Goal: Check status: Check status

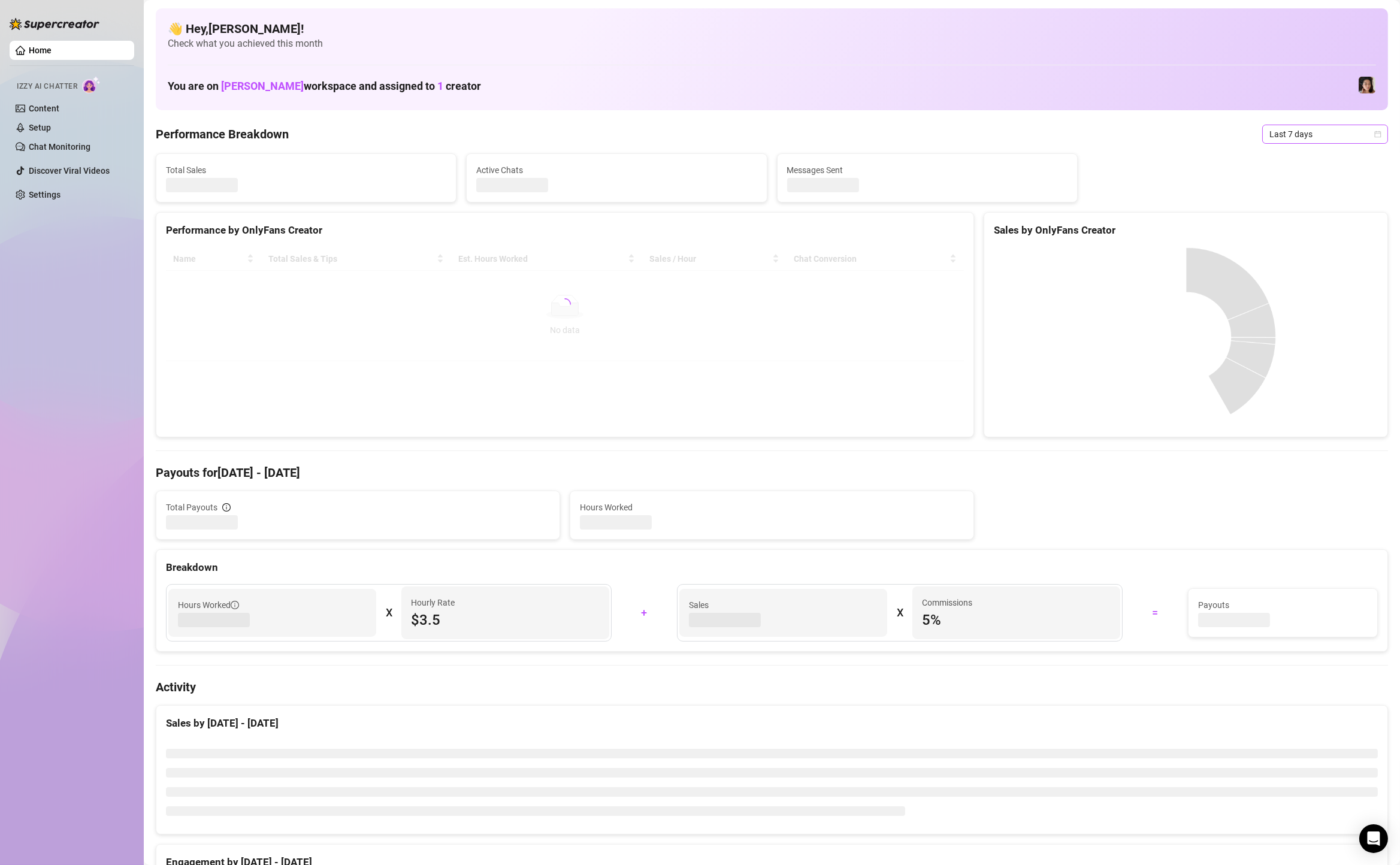
click at [1327, 127] on span "Last 7 days" at bounding box center [1325, 134] width 112 height 18
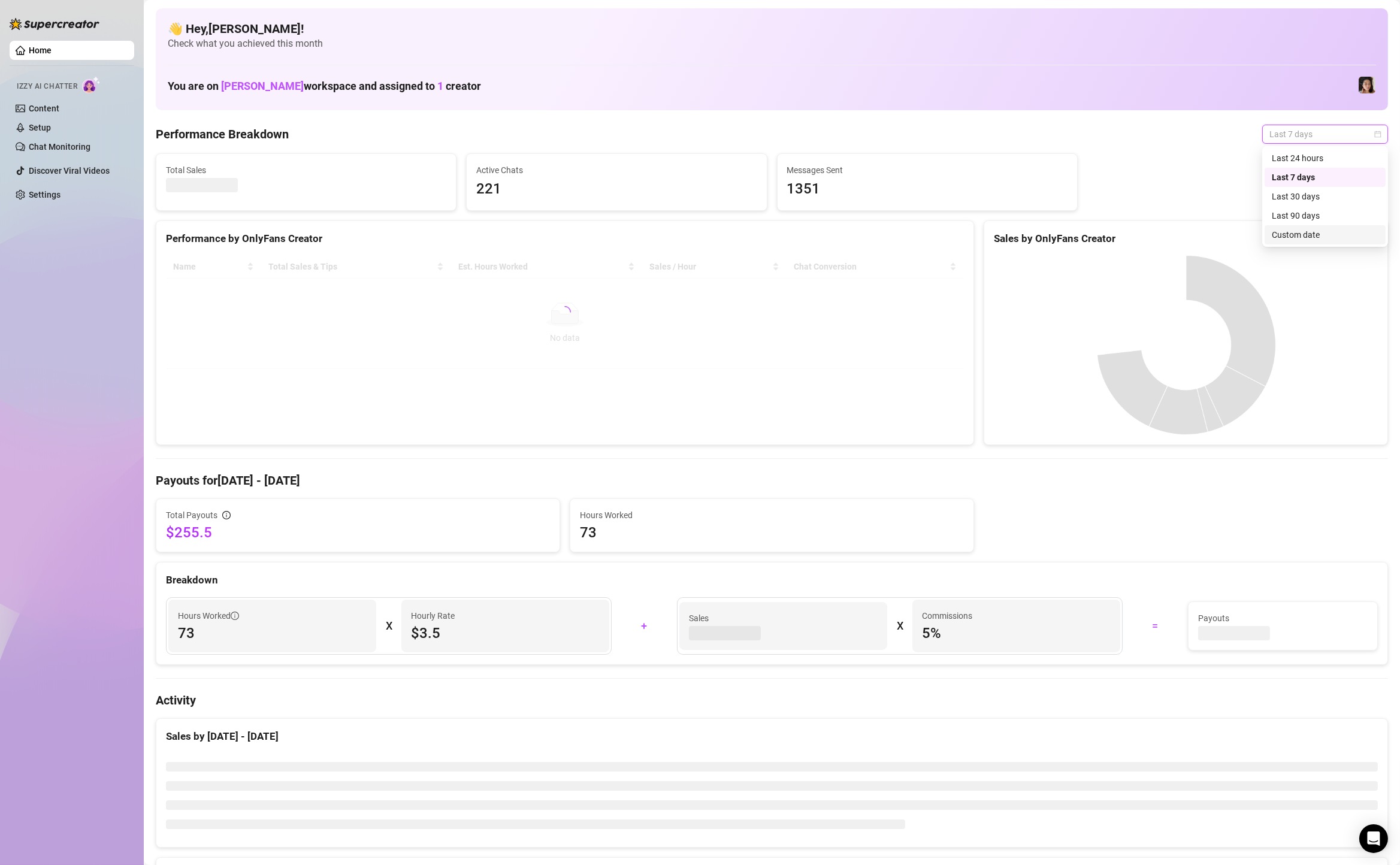
click at [1287, 237] on div "Custom date" at bounding box center [1325, 235] width 106 height 13
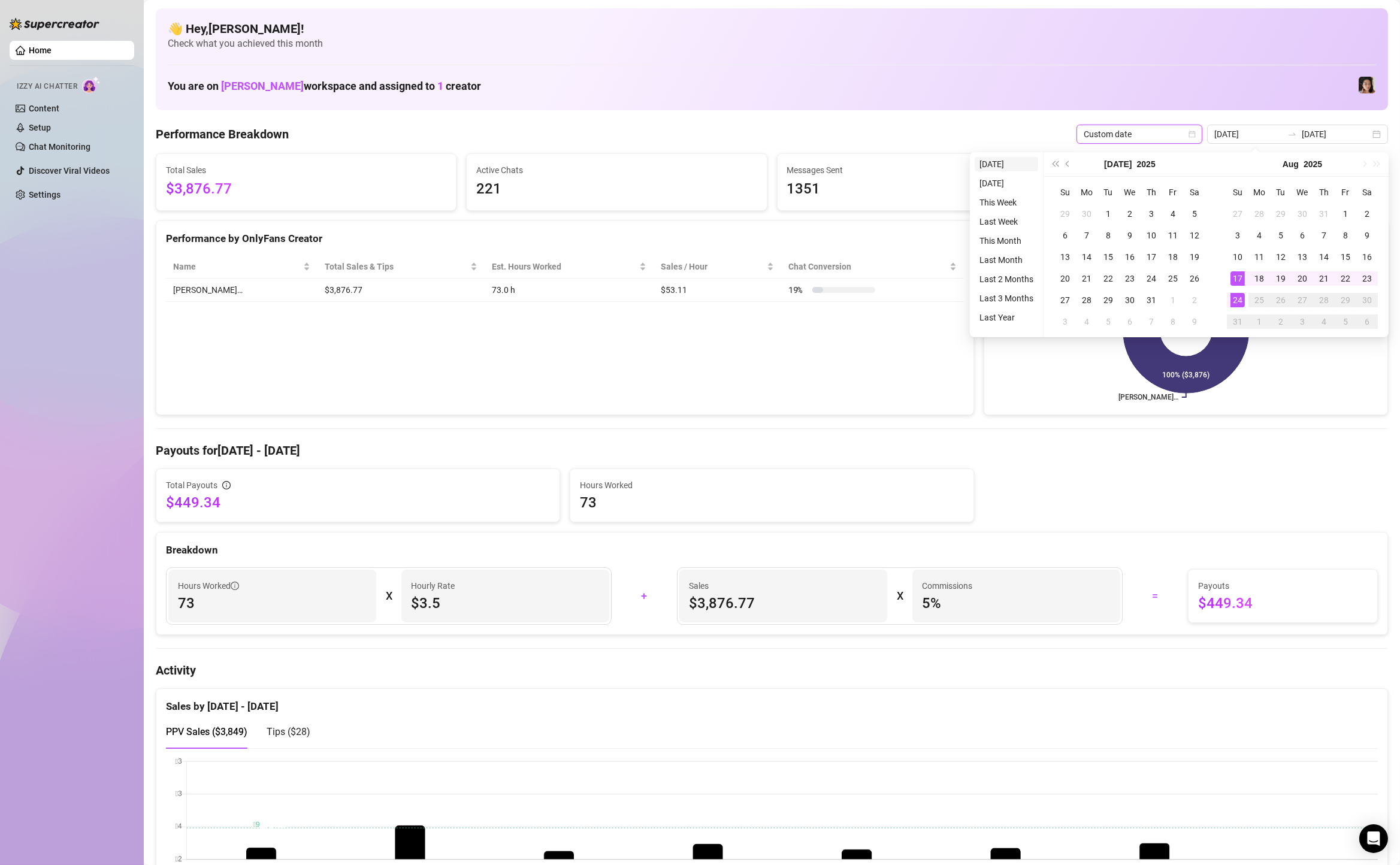
type input "[DATE]"
click at [992, 164] on li "[DATE]" at bounding box center [1006, 164] width 64 height 14
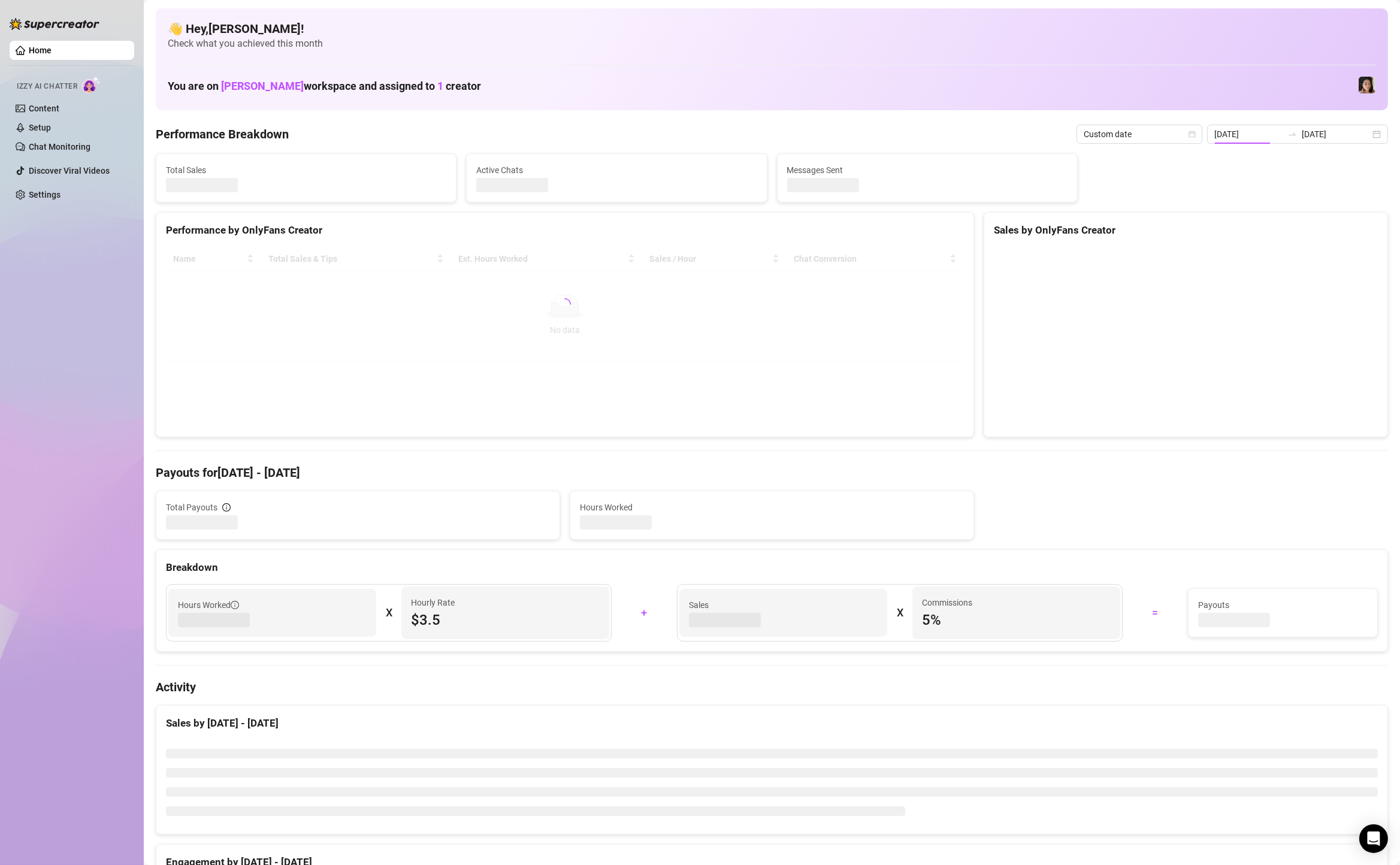
type input "[DATE]"
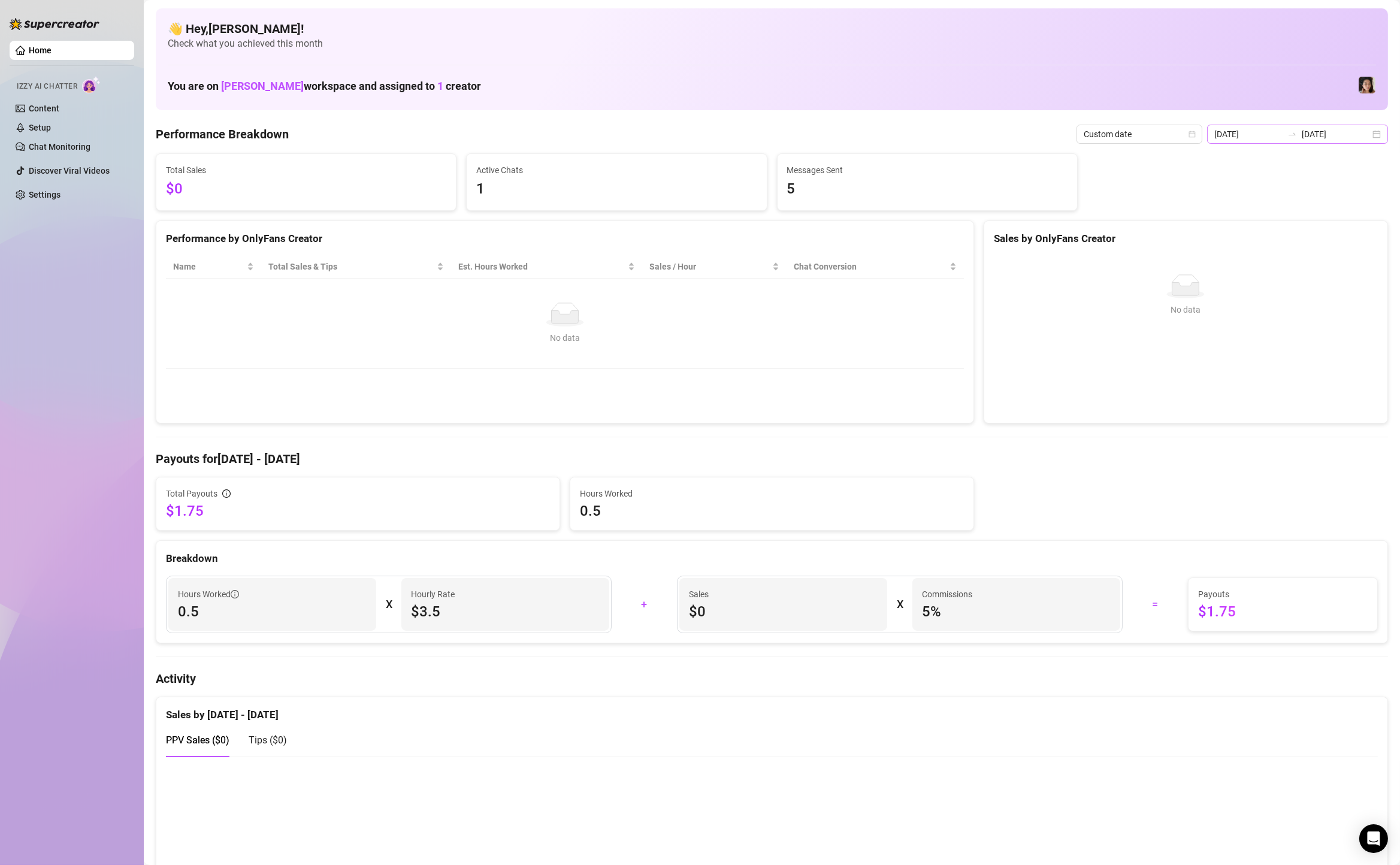
click at [1376, 132] on div "[DATE] [DATE]" at bounding box center [1298, 134] width 181 height 19
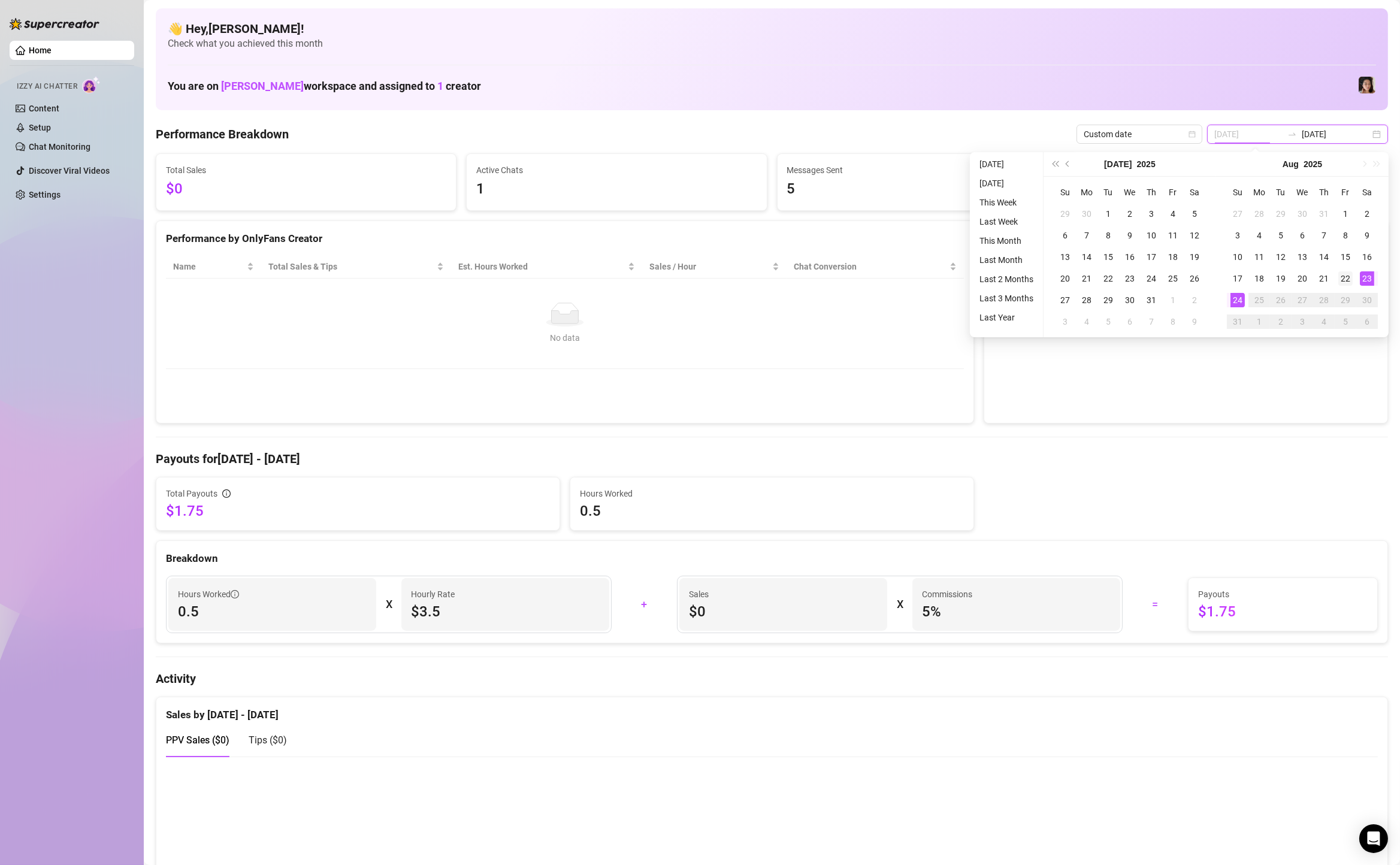
type input "[DATE]"
click at [1346, 274] on div "22" at bounding box center [1346, 278] width 14 height 14
type input "[DATE]"
click at [1239, 304] on div "24" at bounding box center [1238, 300] width 14 height 14
type input "[DATE]"
